Goal: Task Accomplishment & Management: Manage account settings

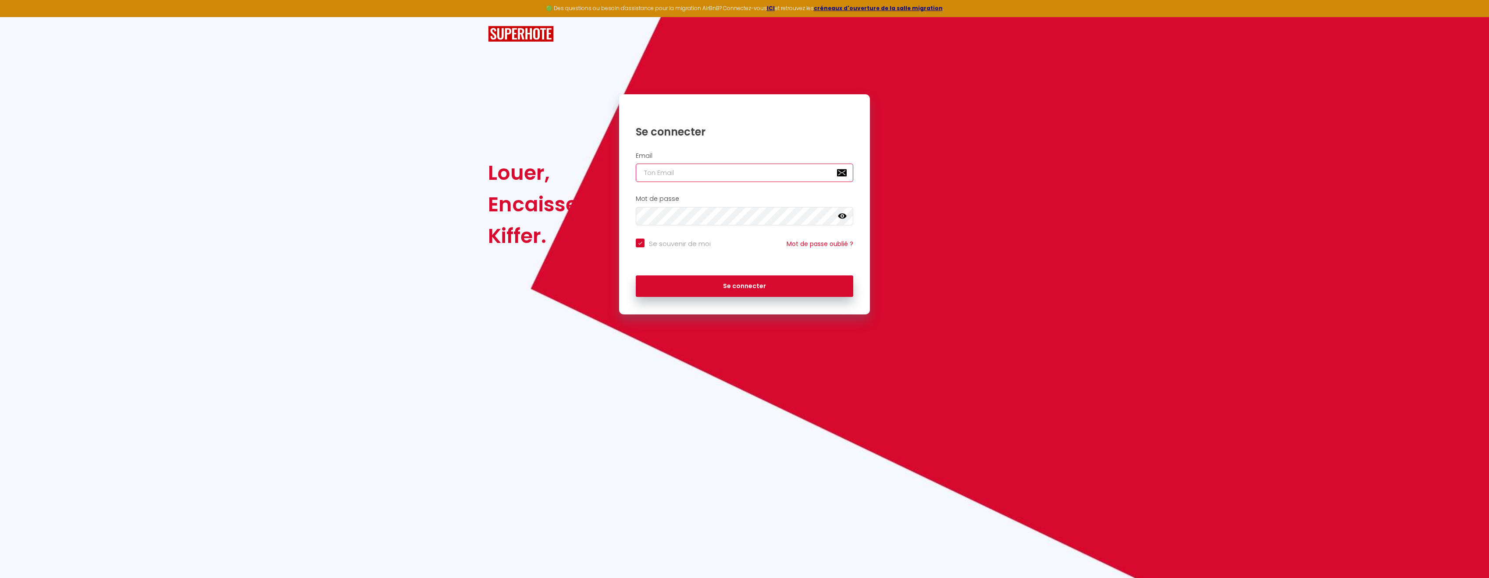
click at [681, 169] on input "email" at bounding box center [744, 173] width 217 height 18
type input "[EMAIL_ADDRESS][DOMAIN_NAME]"
click at [756, 281] on button "Se connecter" at bounding box center [744, 286] width 217 height 22
checkbox input "true"
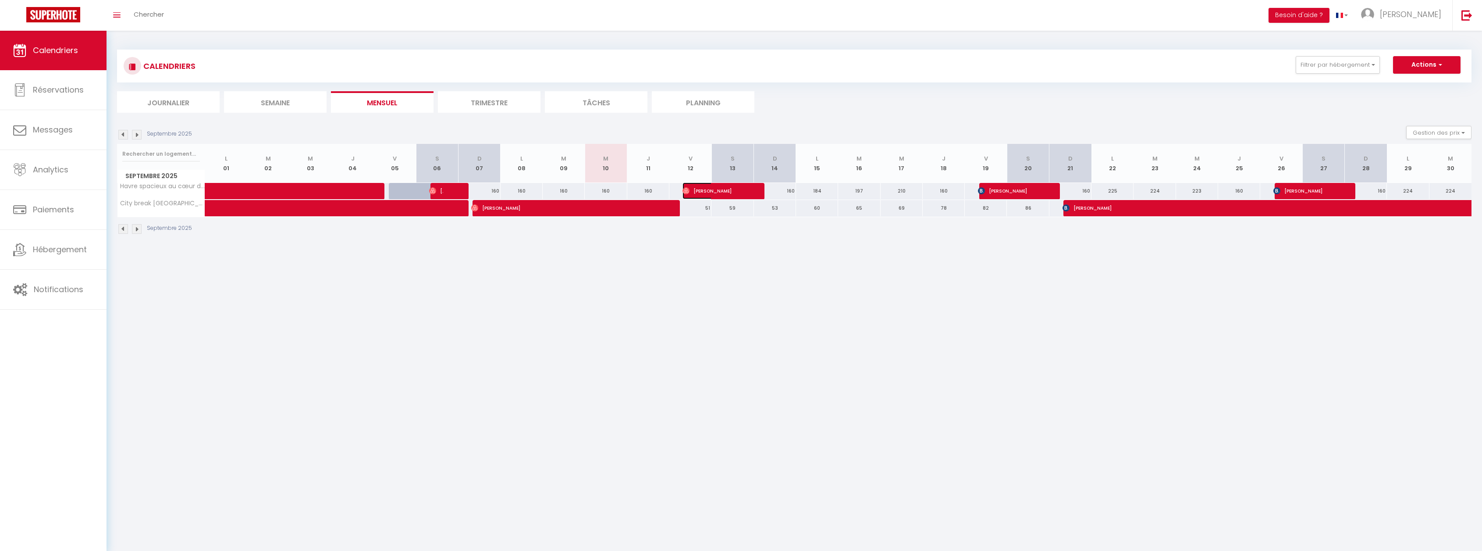
click at [703, 191] on span "[PERSON_NAME]" at bounding box center [711, 190] width 56 height 17
select select "OK"
select select "0"
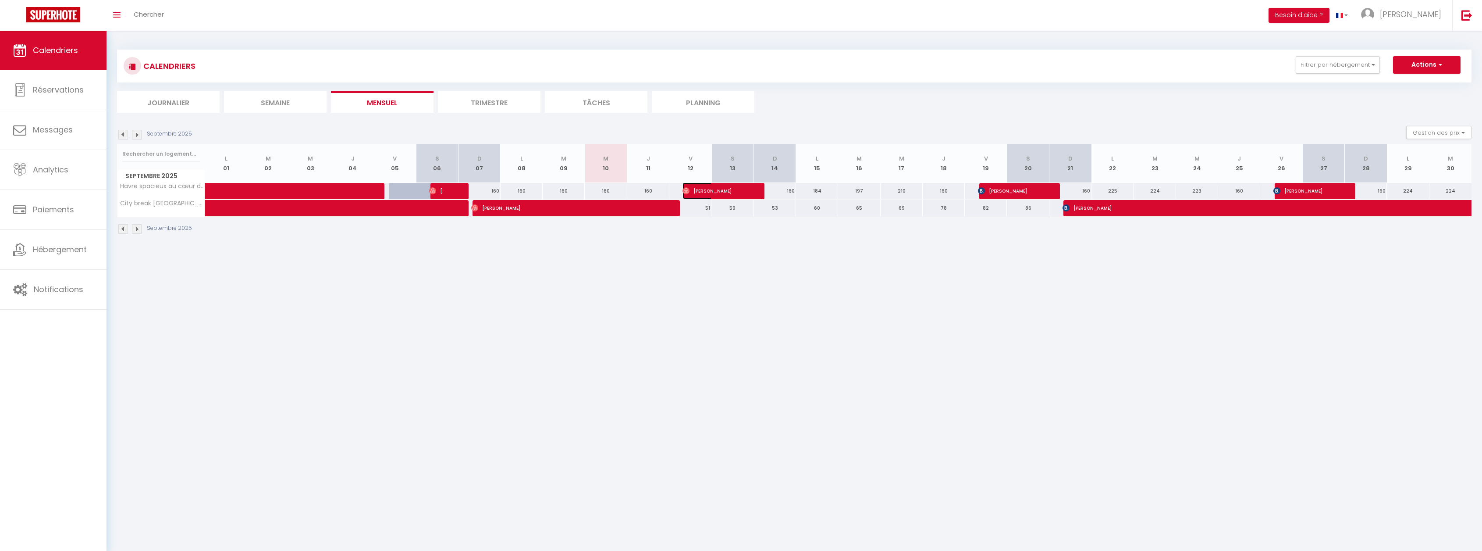
select select "1"
select select
select select "48851"
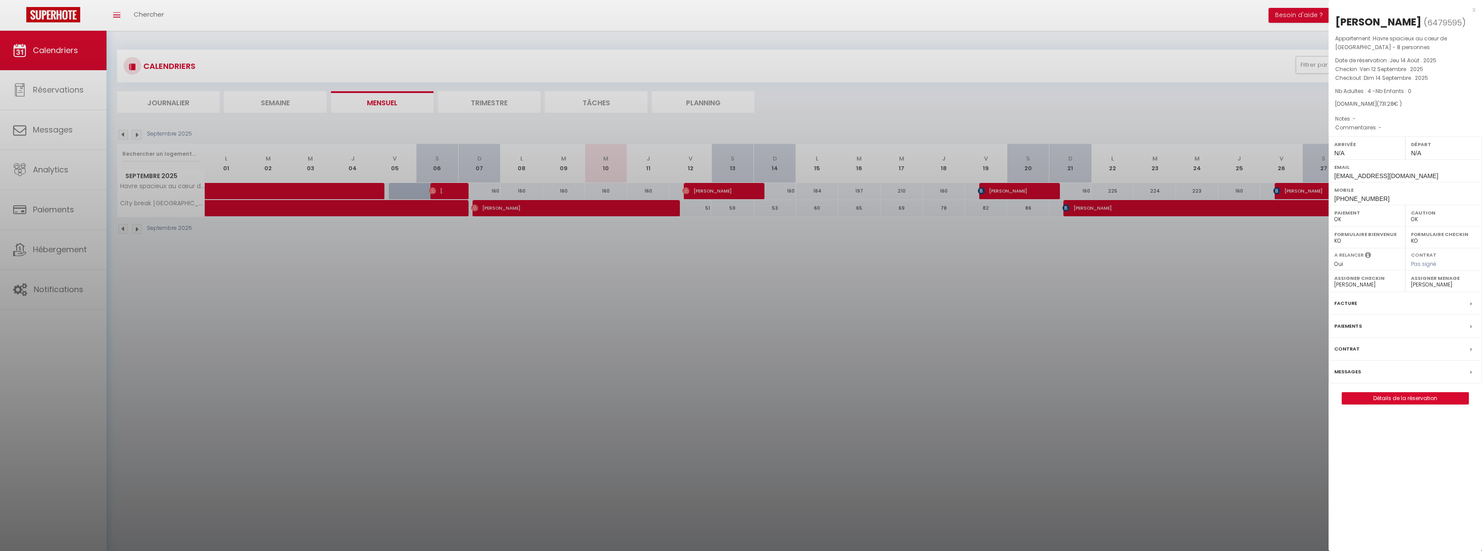
click at [767, 260] on div at bounding box center [741, 275] width 1482 height 551
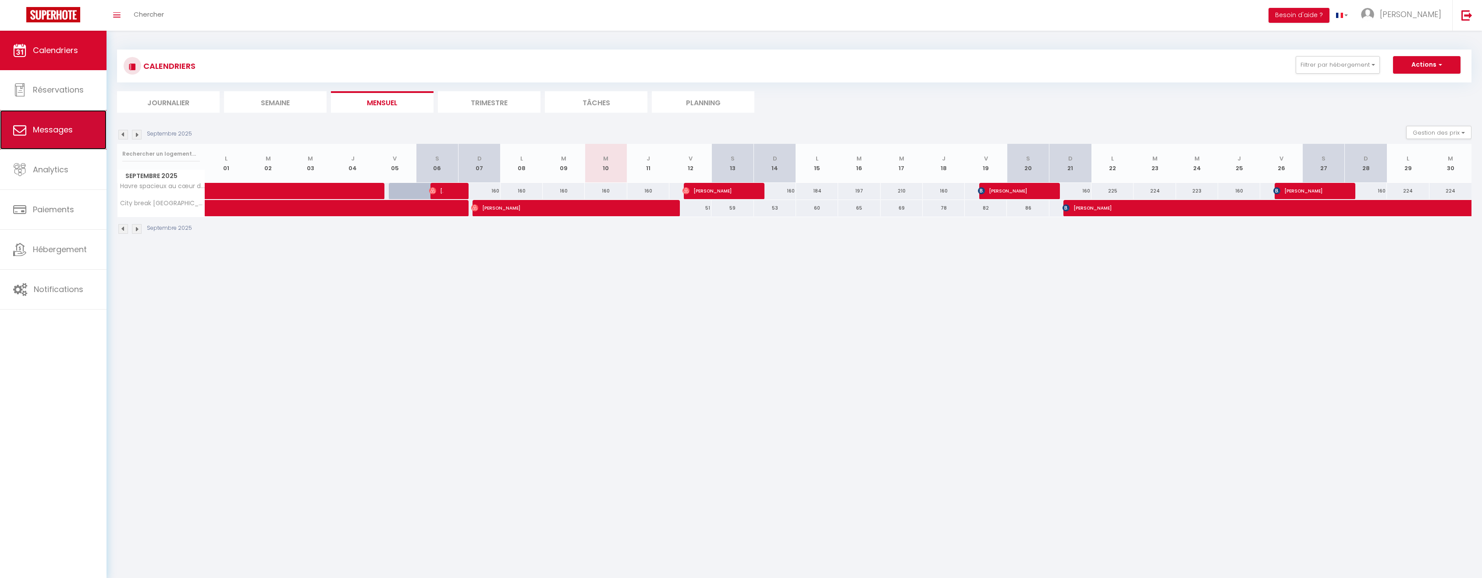
click at [72, 117] on link "Messages" at bounding box center [53, 129] width 107 height 39
select select "message"
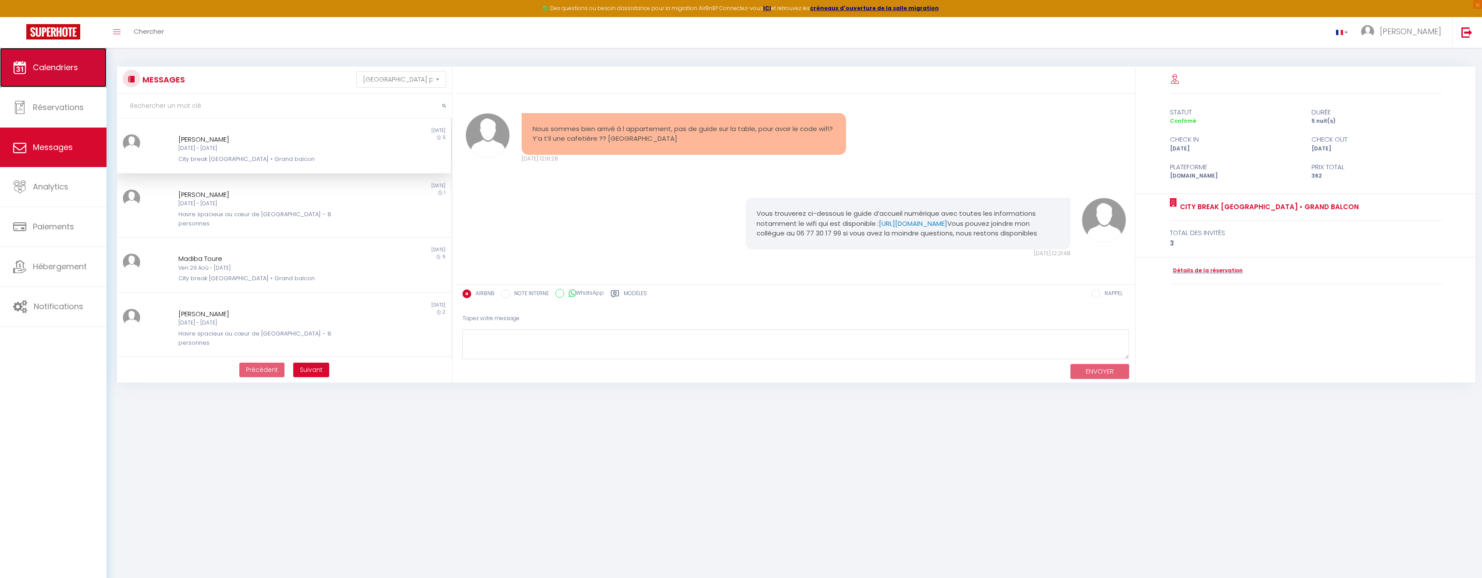
click at [82, 61] on link "Calendriers" at bounding box center [53, 67] width 107 height 39
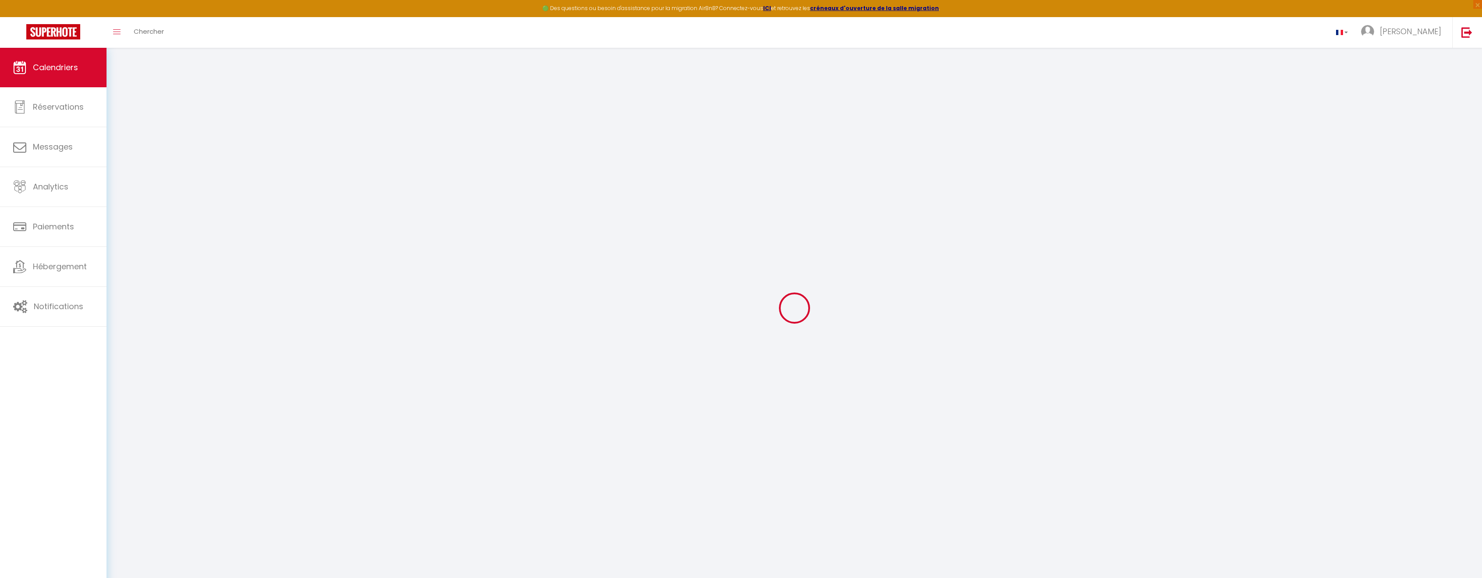
select select
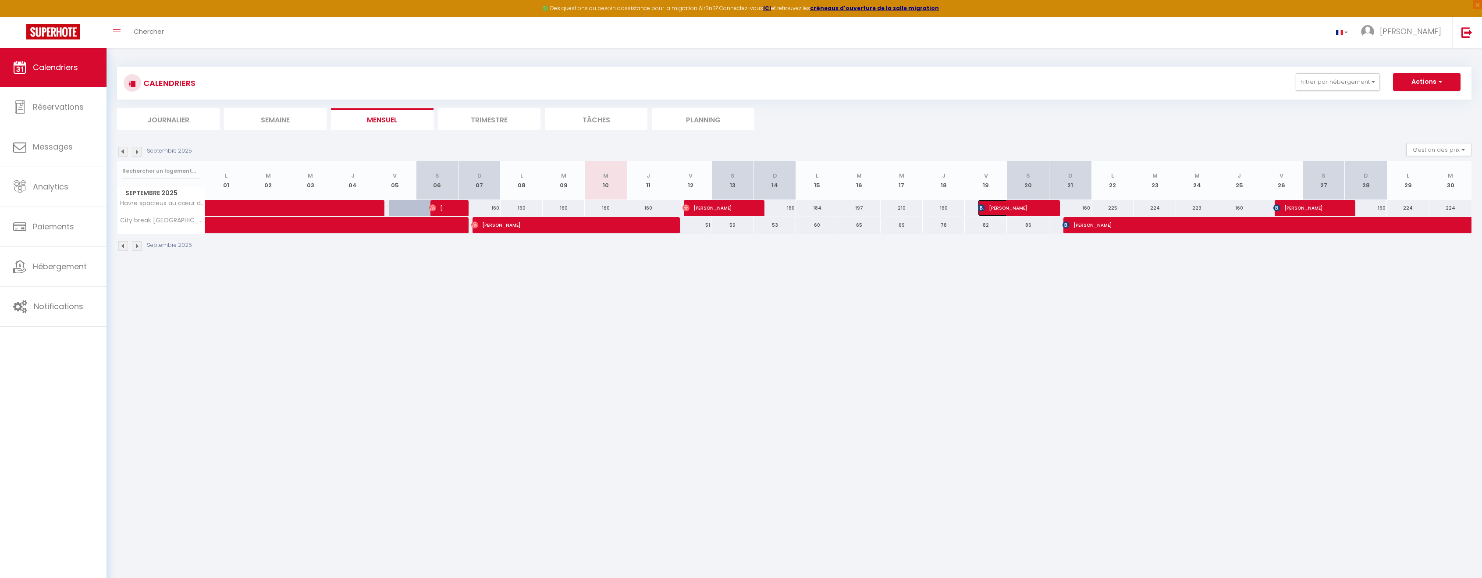
click at [1002, 204] on span "[PERSON_NAME]" at bounding box center [1006, 207] width 56 height 17
select select "OK"
select select "KO"
select select "0"
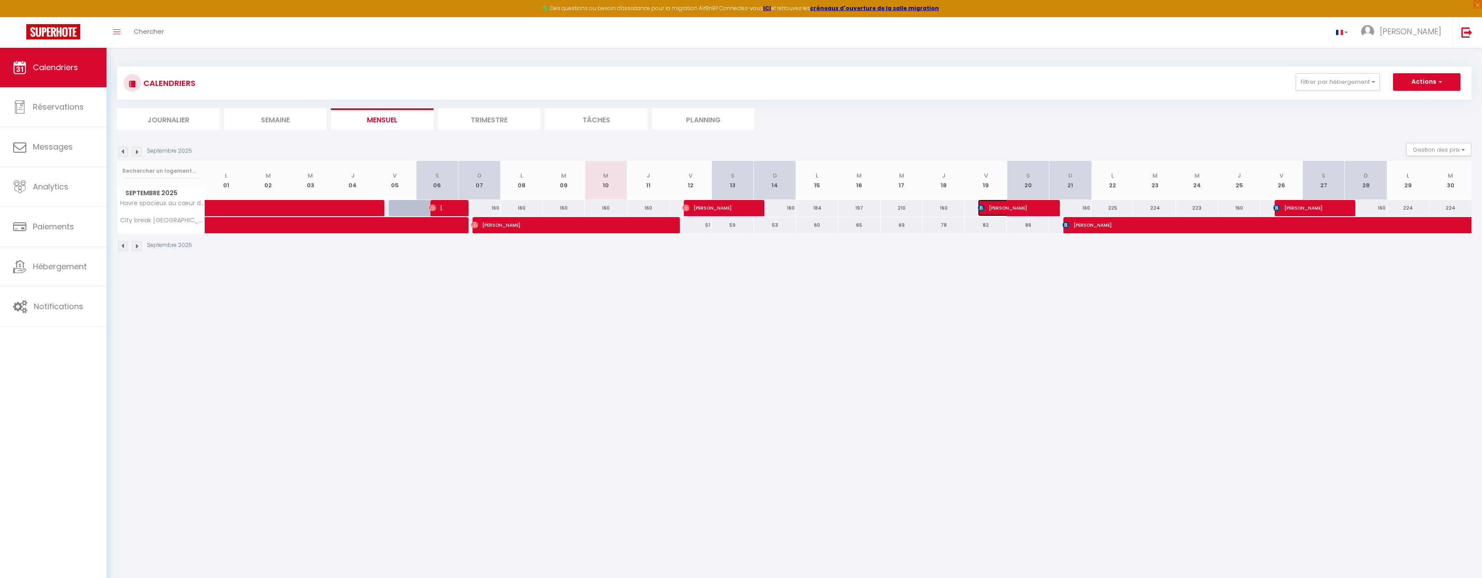
select select "1"
select select
select select "48851"
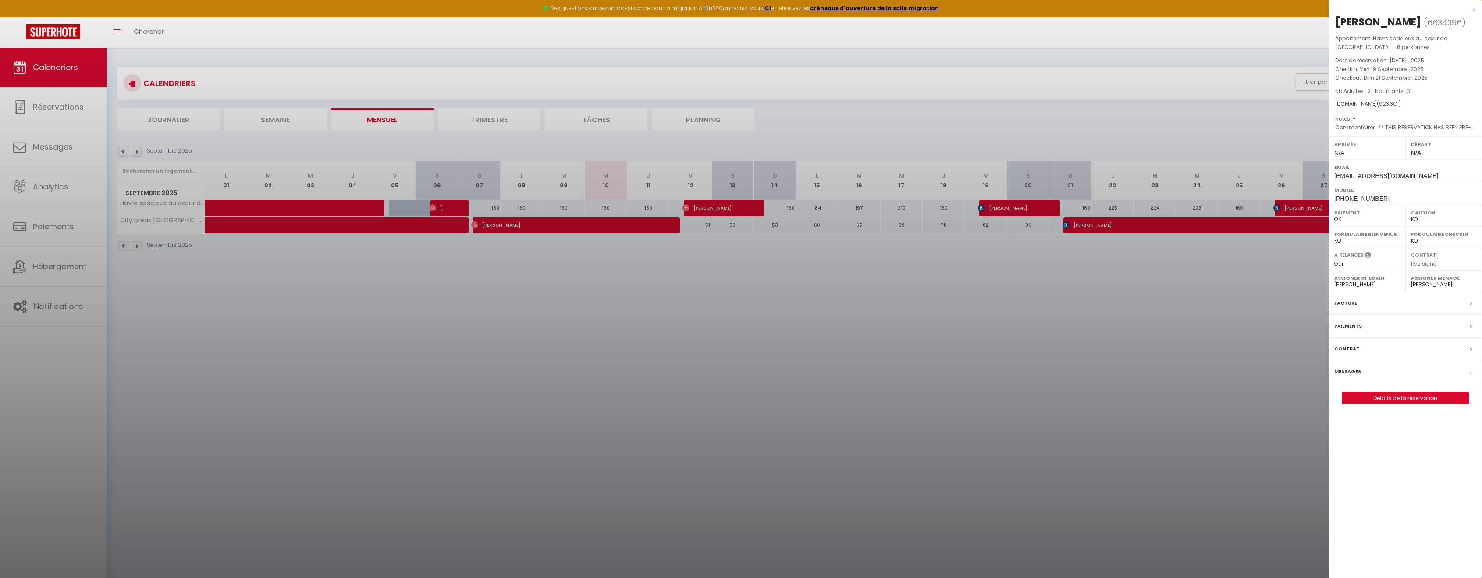
click at [1382, 372] on div "Messages" at bounding box center [1405, 371] width 153 height 23
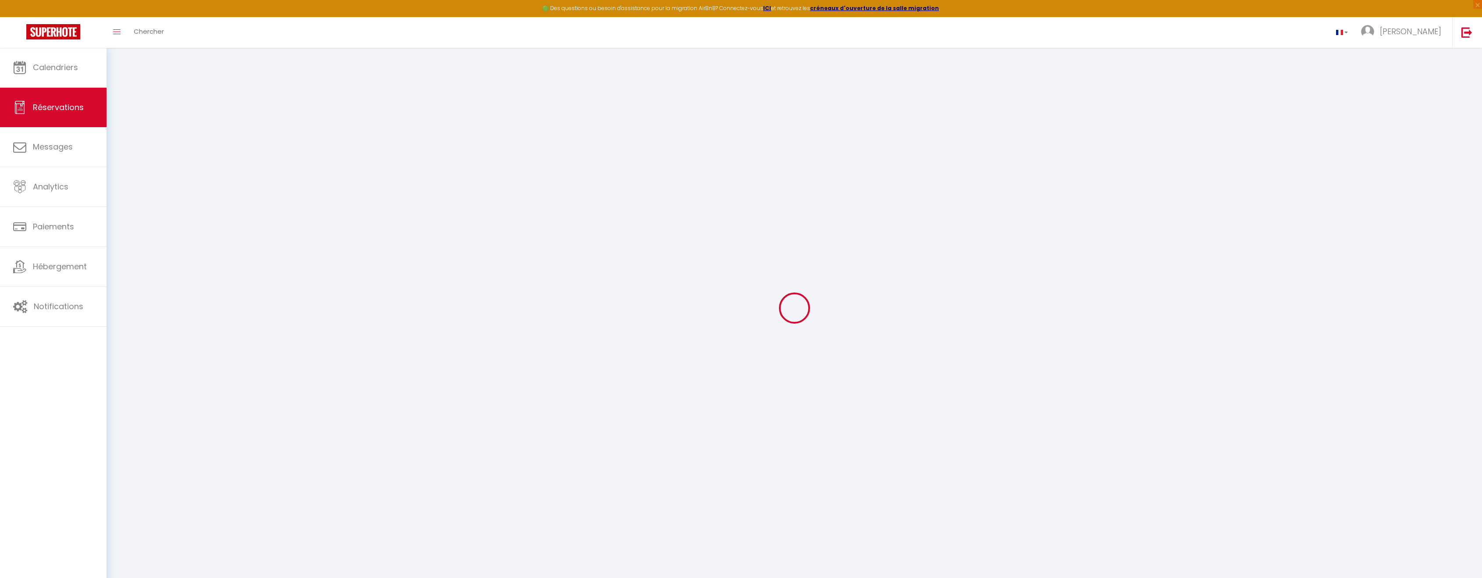
select select
checkbox input "false"
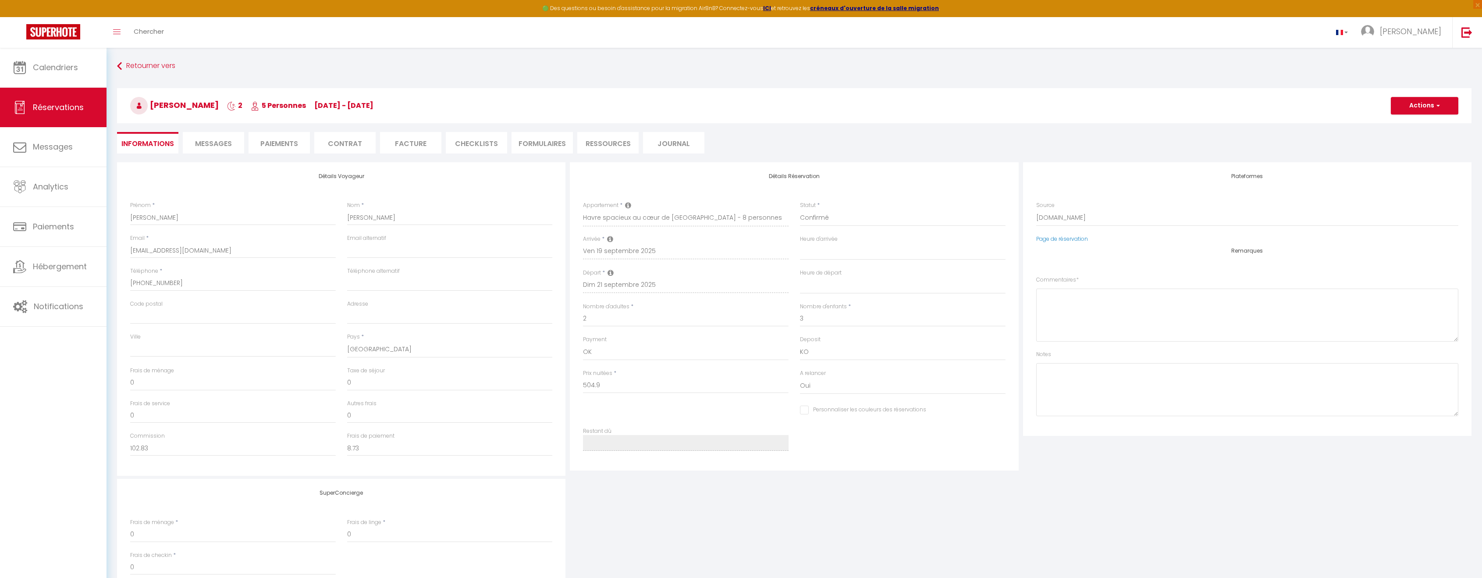
select select
checkbox input "false"
type textarea "** THIS RESERVATION HAS BEEN PRE-PAID ** BOOKING NOTE : Payment charge is EUR 8…"
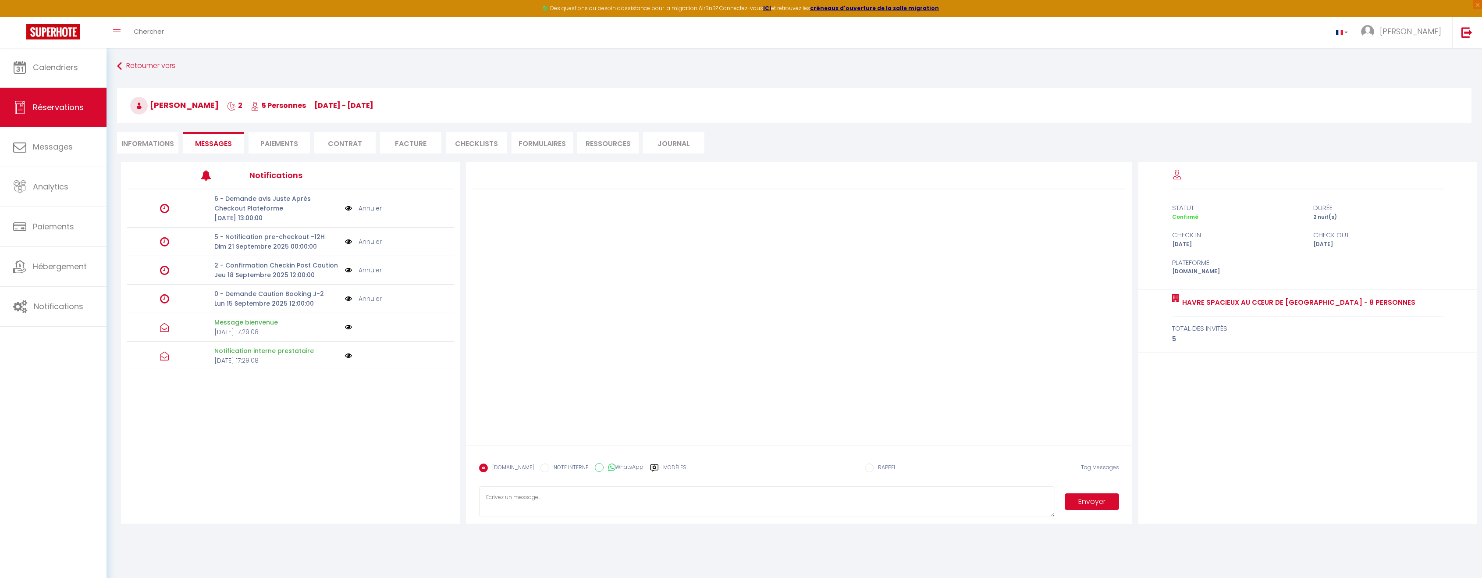
click at [349, 331] on div "Message bienvenue [DATE] 17:29:08" at bounding box center [290, 327] width 327 height 28
click at [349, 329] on img at bounding box center [348, 327] width 7 height 7
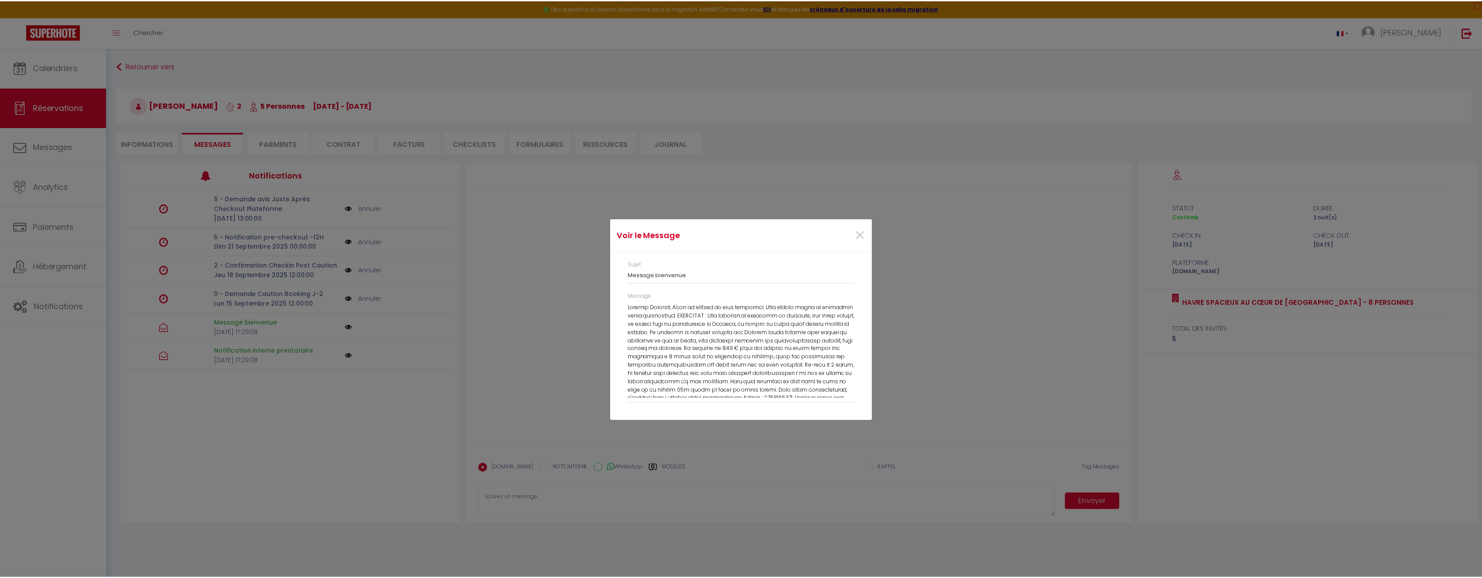
scroll to position [54, 0]
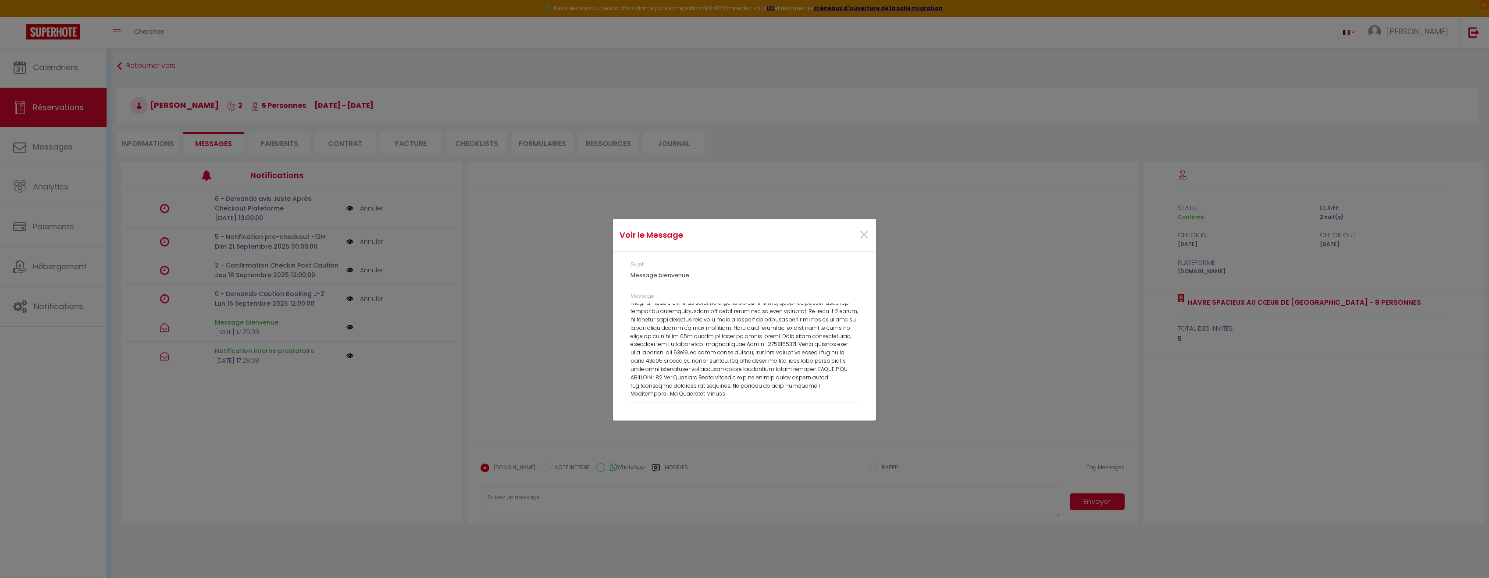
click at [924, 343] on div "Voir le Message × Sujet Message bienvenue Message" at bounding box center [744, 289] width 1489 height 578
click at [867, 235] on span "×" at bounding box center [863, 235] width 11 height 26
